Goal: Check status

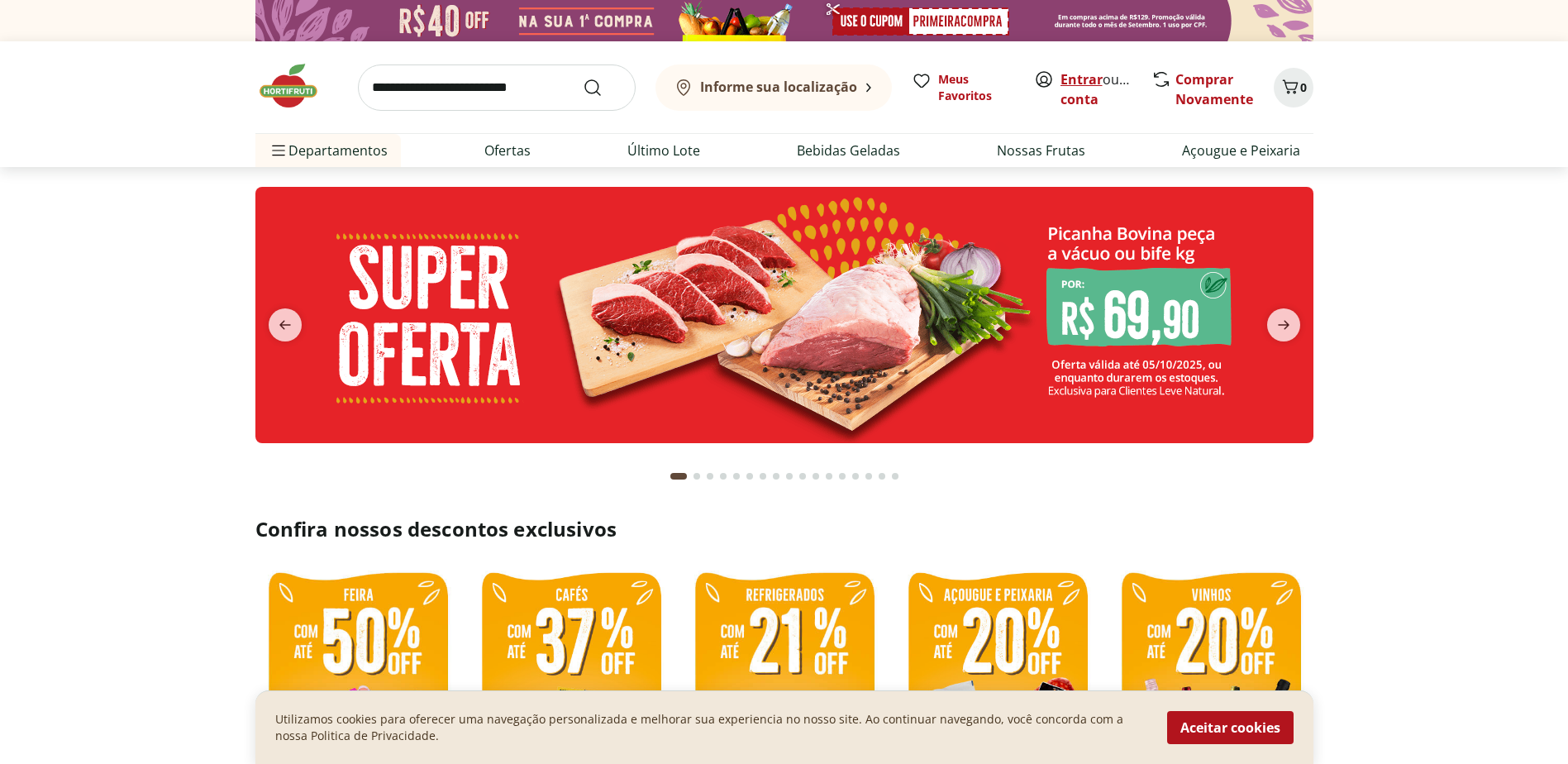
click at [1070, 76] on link "Entrar" at bounding box center [1082, 80] width 42 height 18
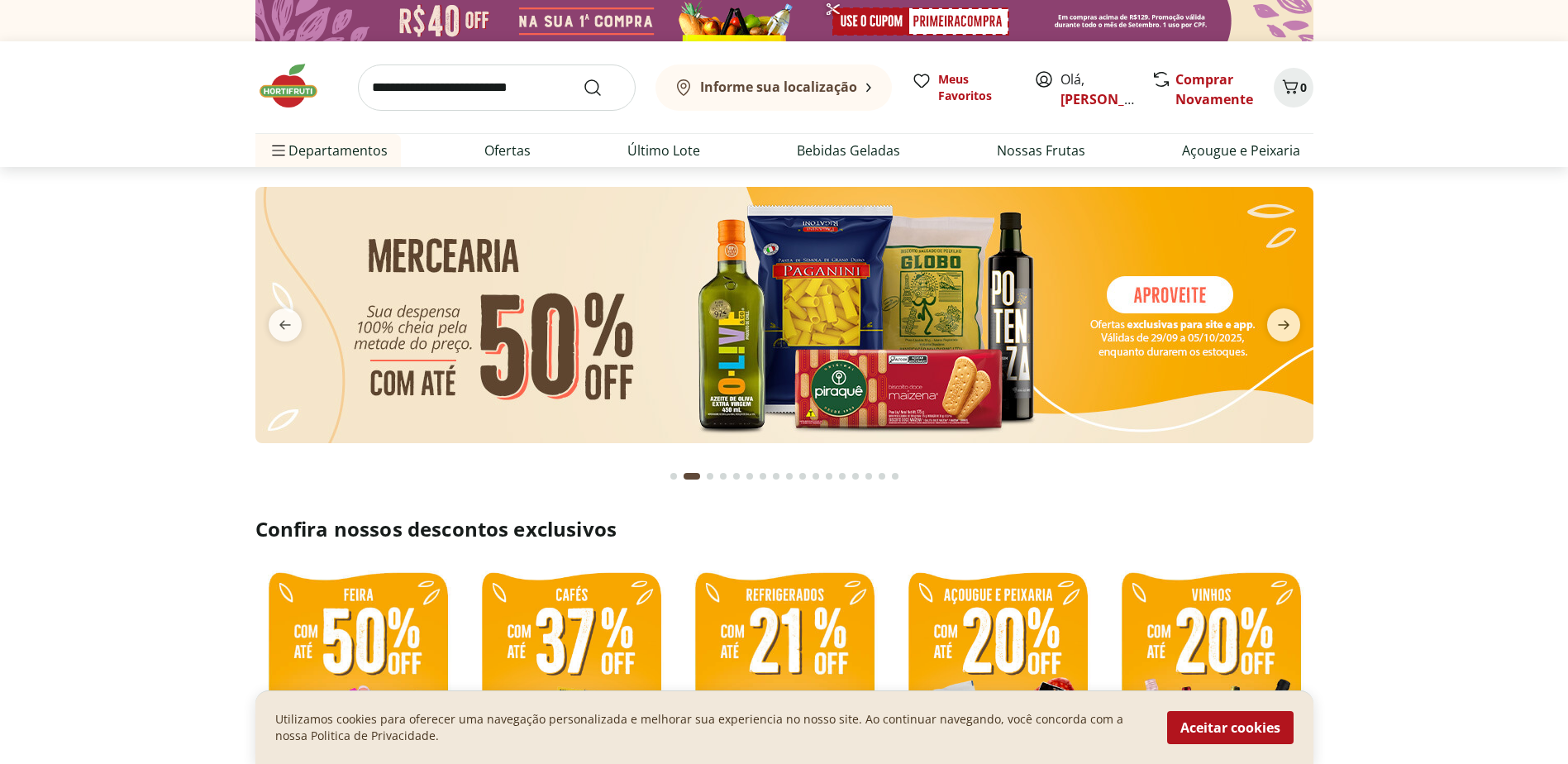
click at [1046, 78] on icon at bounding box center [1044, 80] width 15 height 15
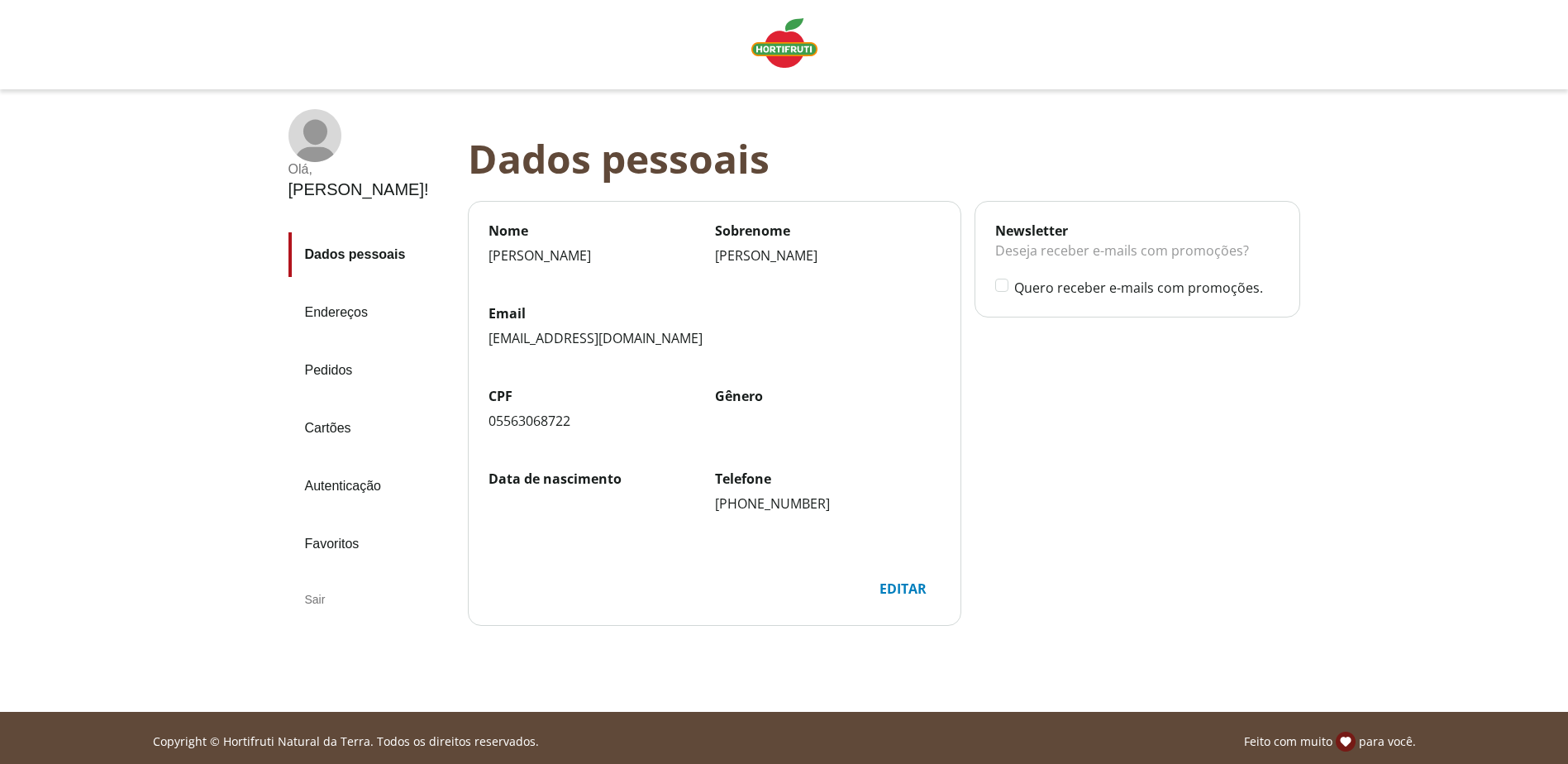
click at [339, 348] on link "Pedidos" at bounding box center [372, 370] width 167 height 45
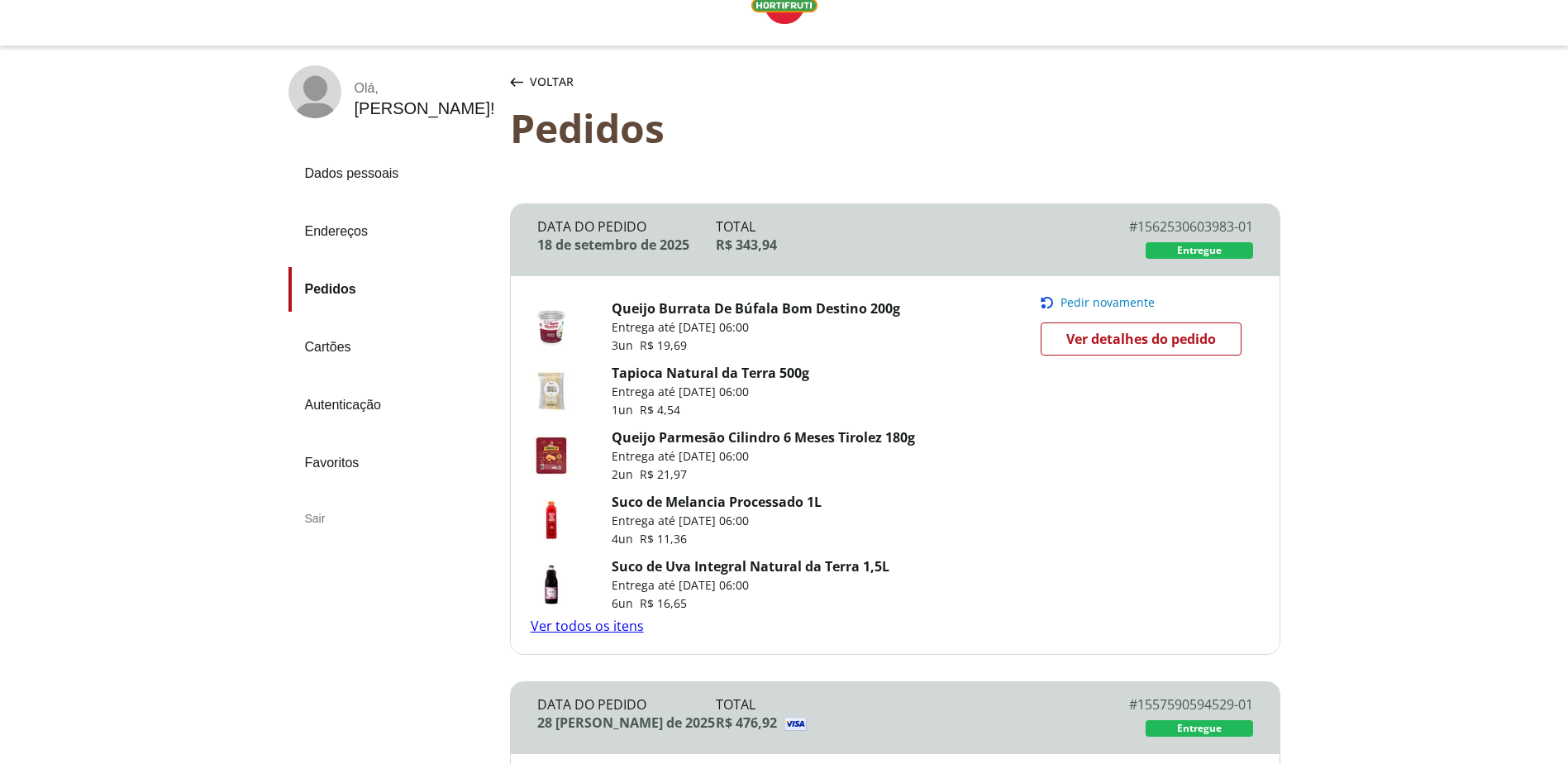
scroll to position [82, 0]
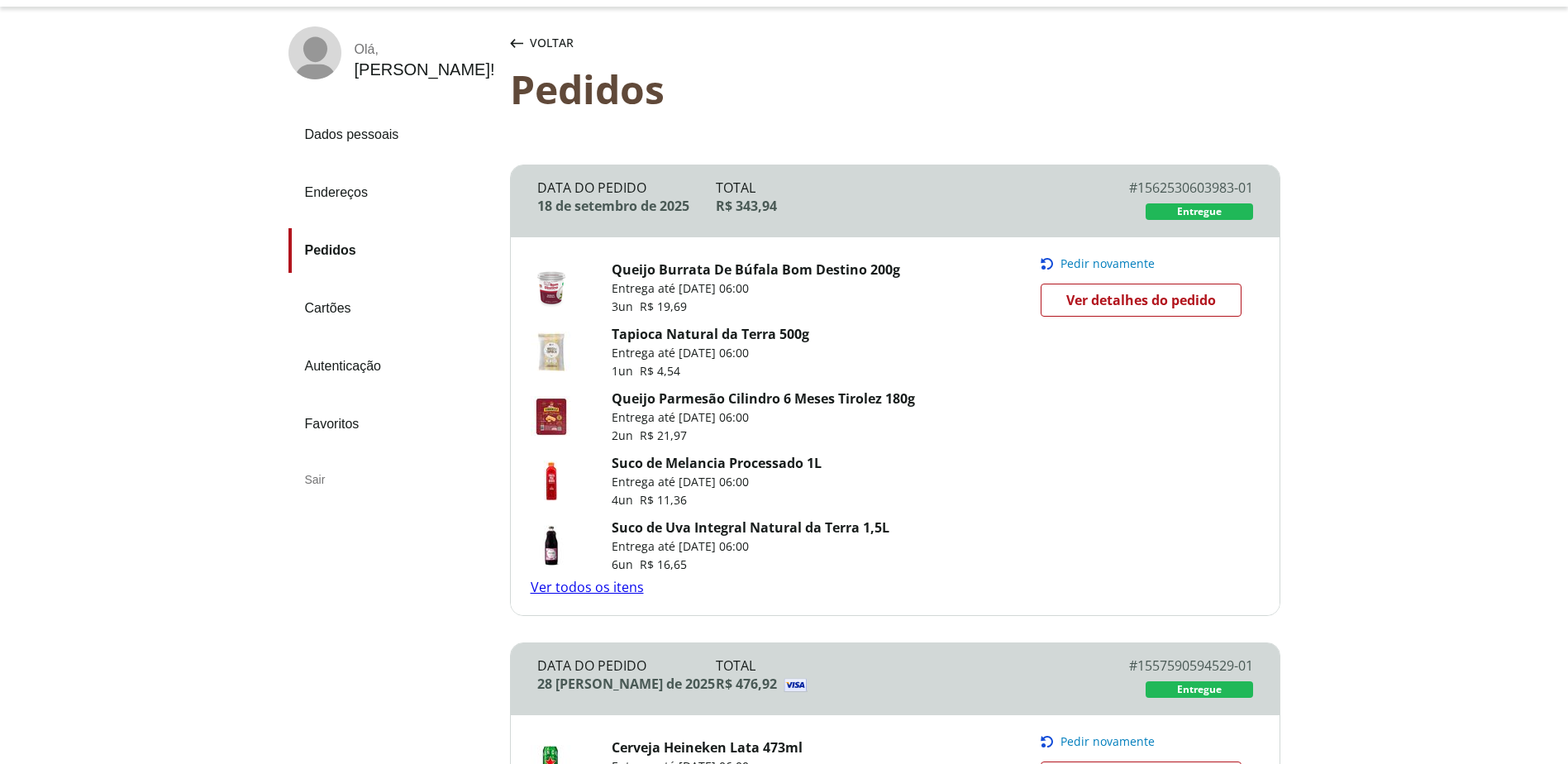
click at [1090, 302] on span "Ver detalhes do pedido" at bounding box center [1141, 299] width 149 height 25
